Goal: Find specific page/section: Find specific page/section

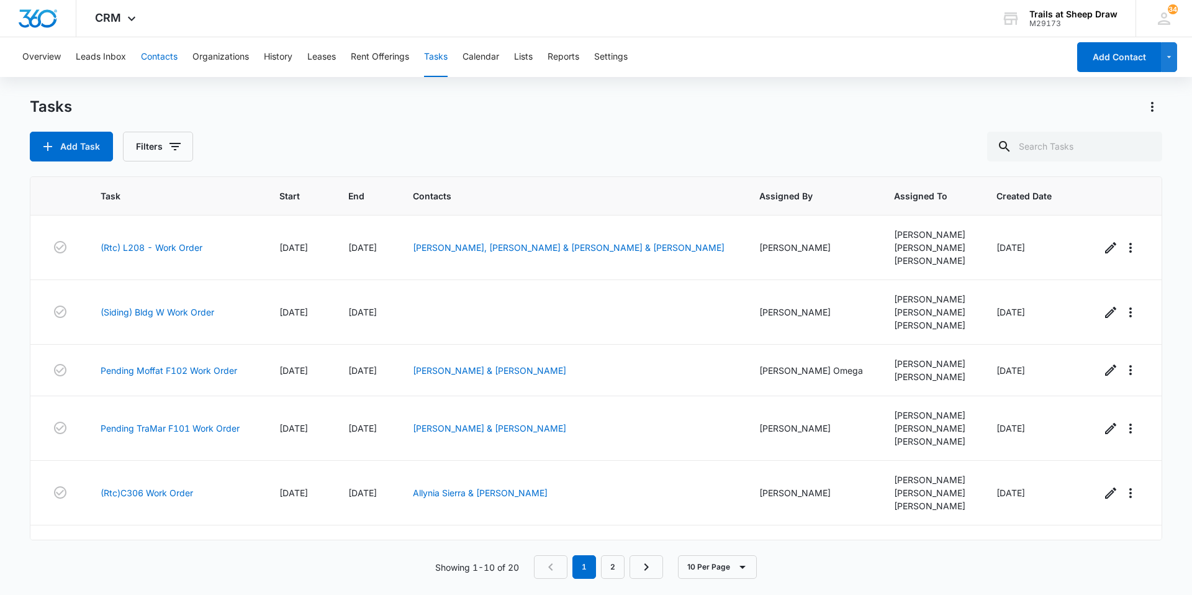
click at [168, 61] on button "Contacts" at bounding box center [159, 57] width 37 height 40
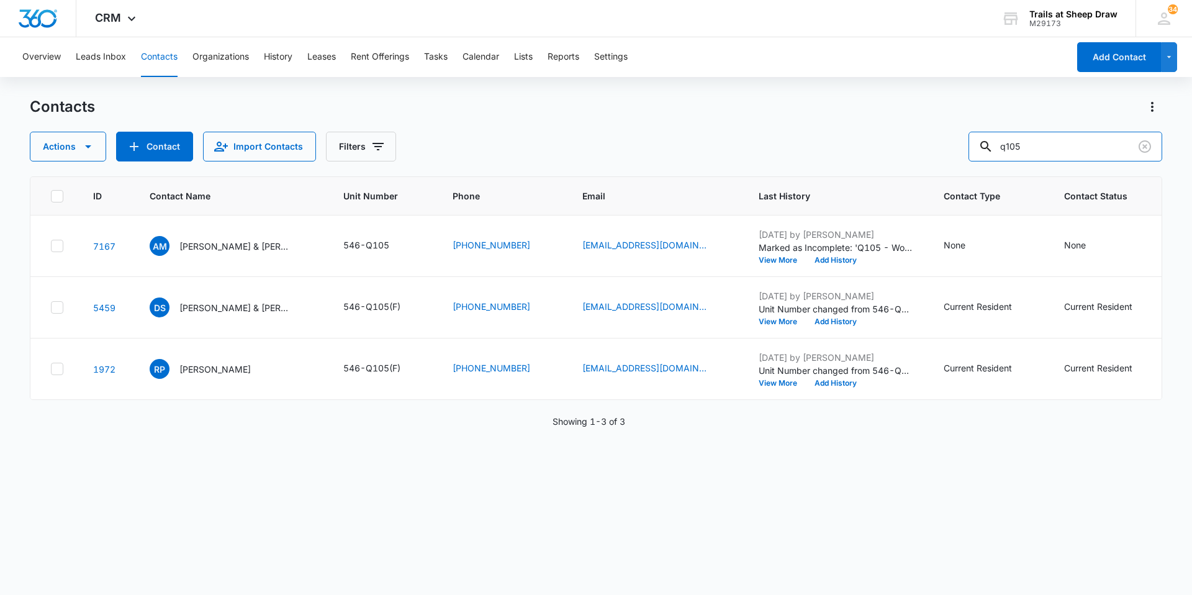
drag, startPoint x: 1075, startPoint y: 151, endPoint x: 807, endPoint y: 175, distance: 269.4
click at [819, 170] on div "Contacts Actions Contact Import Contacts Filters q105 ID Contact Name Unit Numb…" at bounding box center [596, 345] width 1133 height 497
type input "k202"
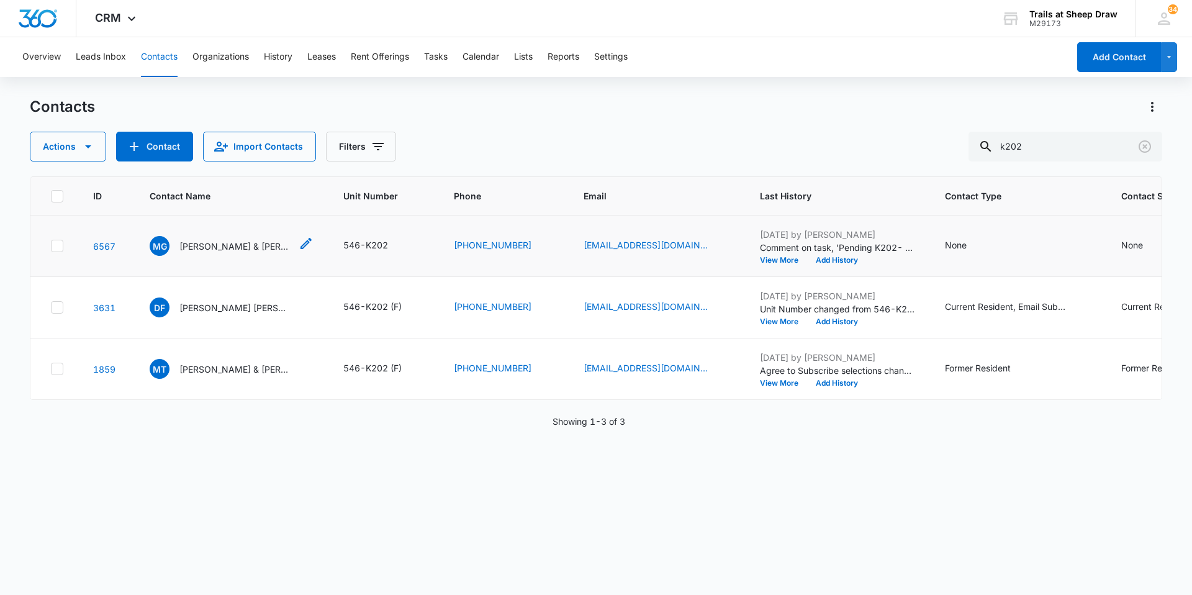
click at [220, 251] on p "[PERSON_NAME] & [PERSON_NAME]" at bounding box center [235, 246] width 112 height 13
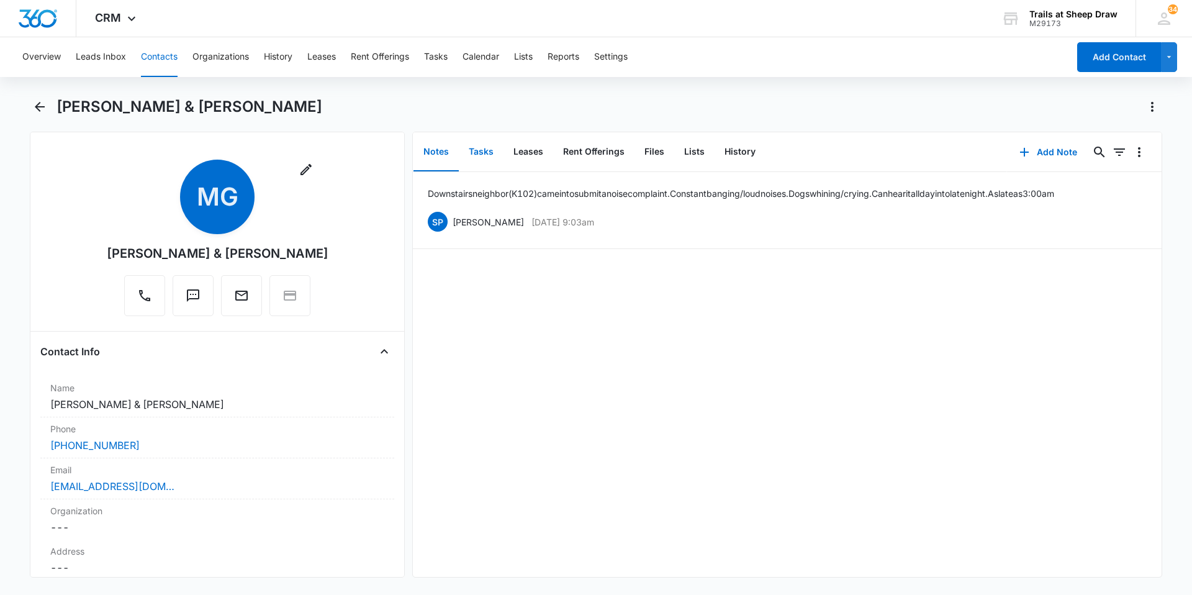
click at [480, 154] on button "Tasks" at bounding box center [481, 152] width 45 height 39
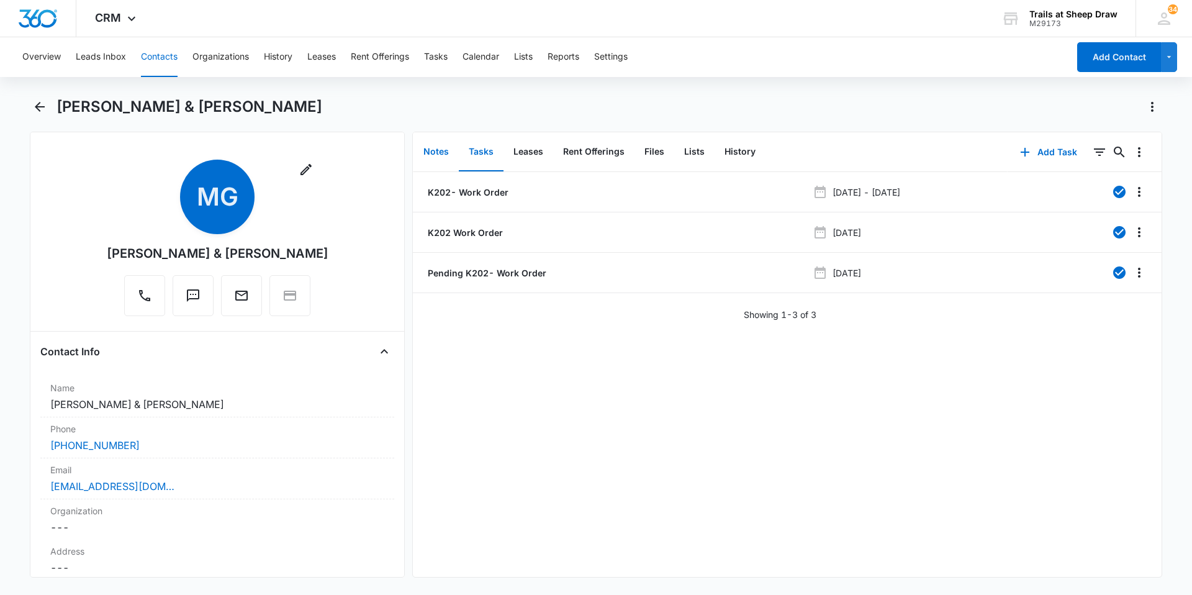
click at [441, 155] on button "Notes" at bounding box center [436, 152] width 45 height 39
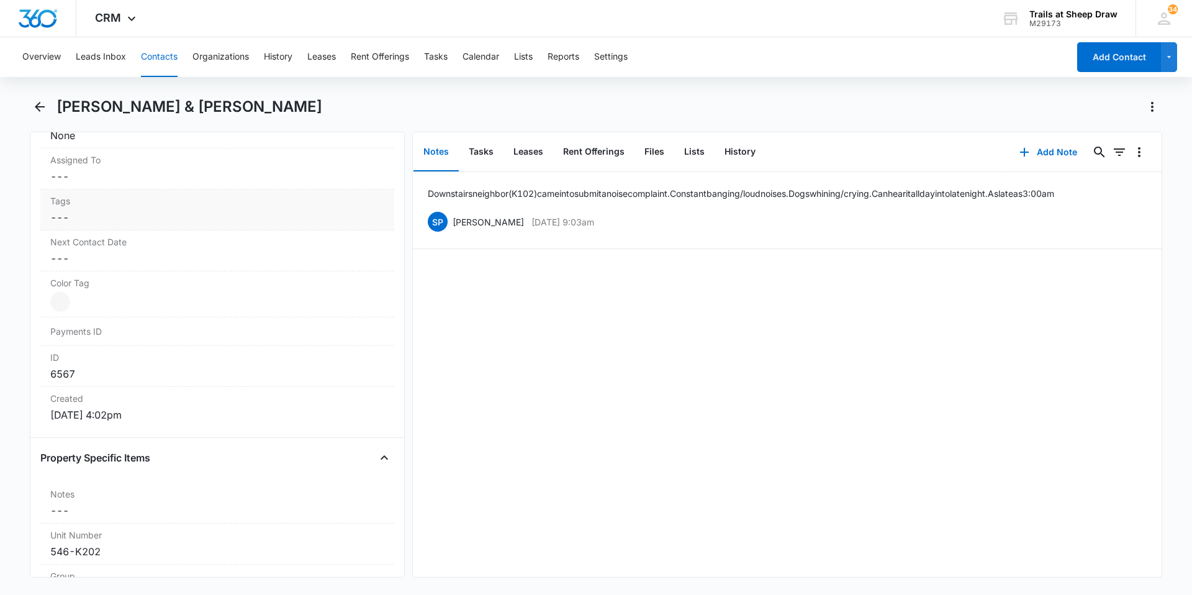
scroll to position [807, 0]
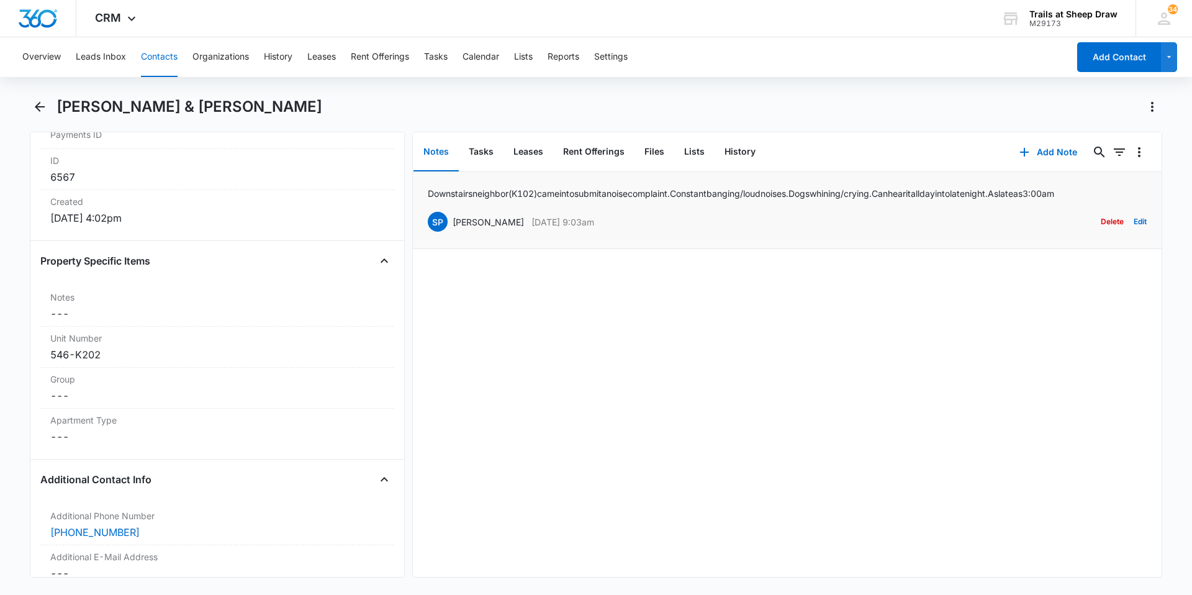
drag, startPoint x: 527, startPoint y: 225, endPoint x: 582, endPoint y: 217, distance: 55.9
click at [582, 217] on p "[DATE] 9:03am" at bounding box center [563, 222] width 63 height 13
drag, startPoint x: 582, startPoint y: 217, endPoint x: 627, endPoint y: 291, distance: 86.4
click at [627, 291] on div "Downstairs neighbor (K102) came in to submit a noise complaint. Constant bangin…" at bounding box center [787, 374] width 749 height 405
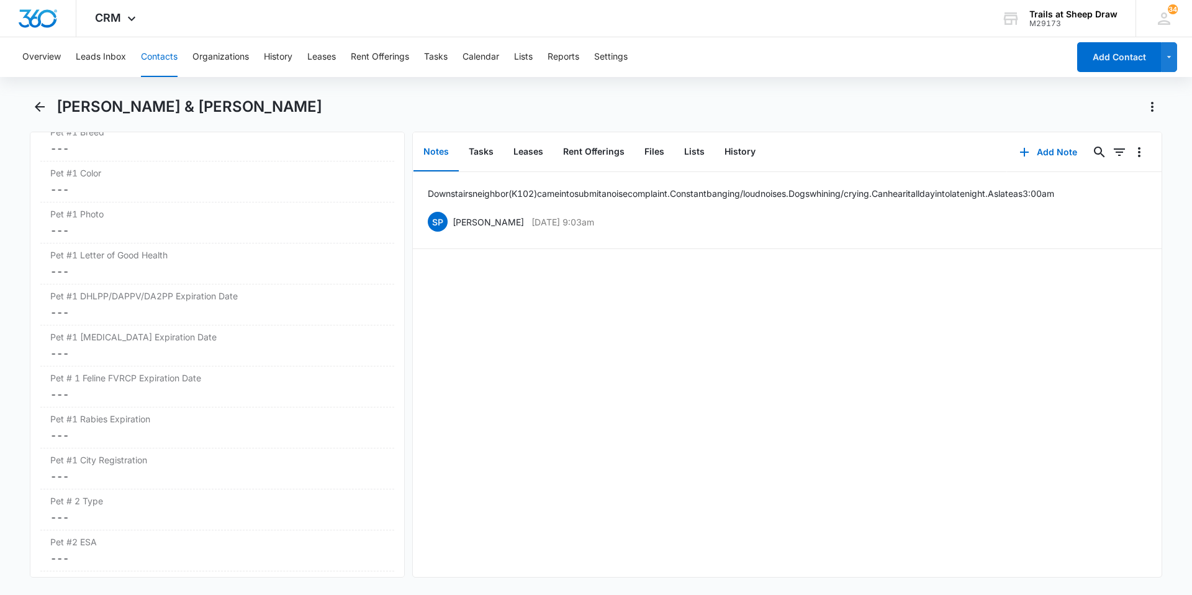
scroll to position [1987, 0]
click at [431, 57] on button "Tasks" at bounding box center [436, 57] width 24 height 40
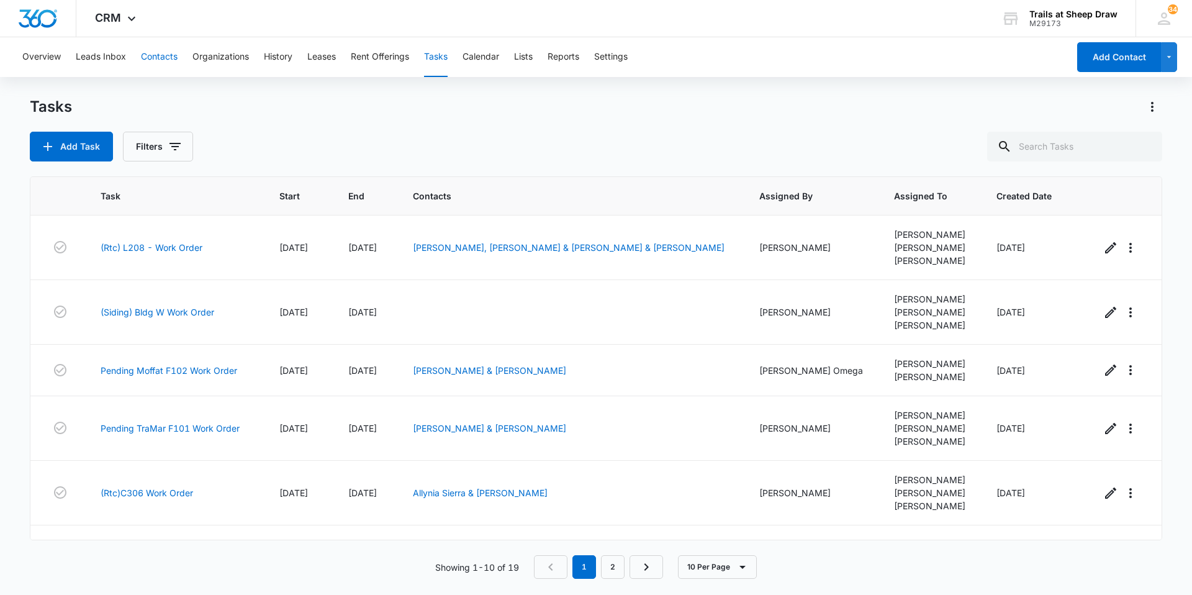
click at [176, 53] on button "Contacts" at bounding box center [159, 57] width 37 height 40
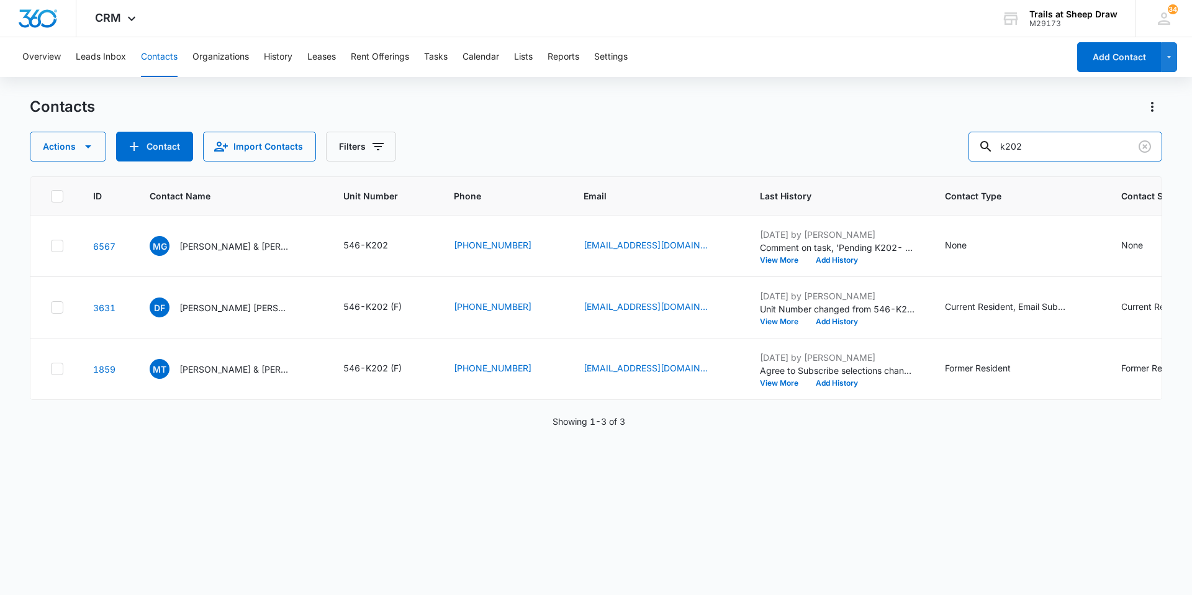
drag, startPoint x: 1058, startPoint y: 149, endPoint x: 853, endPoint y: 150, distance: 205.0
click at [854, 150] on div "Actions Contact Import Contacts Filters k202" at bounding box center [596, 147] width 1133 height 30
type input "a306"
